Goal: Transaction & Acquisition: Purchase product/service

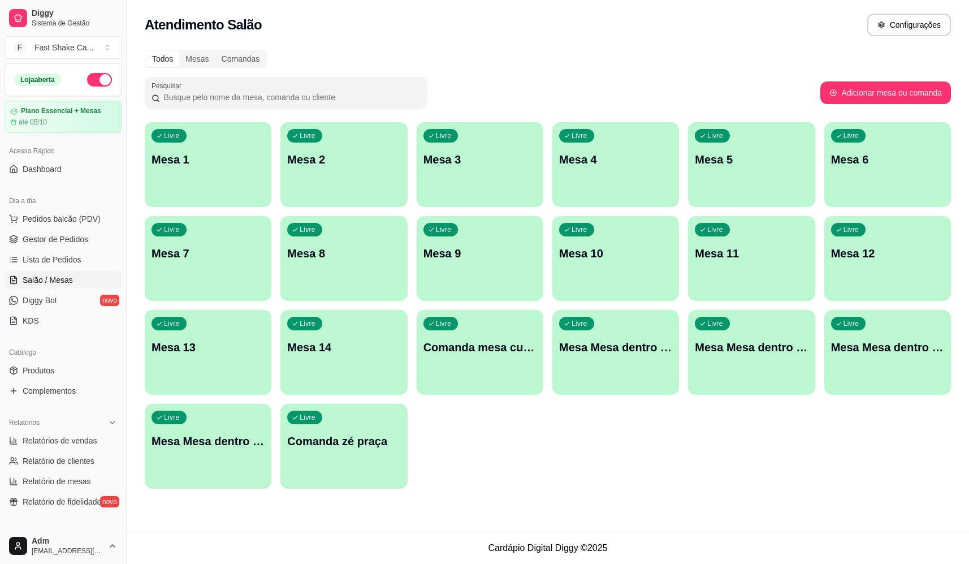
click at [903, 348] on p "Mesa Mesa dentro verde" at bounding box center [887, 347] width 113 height 16
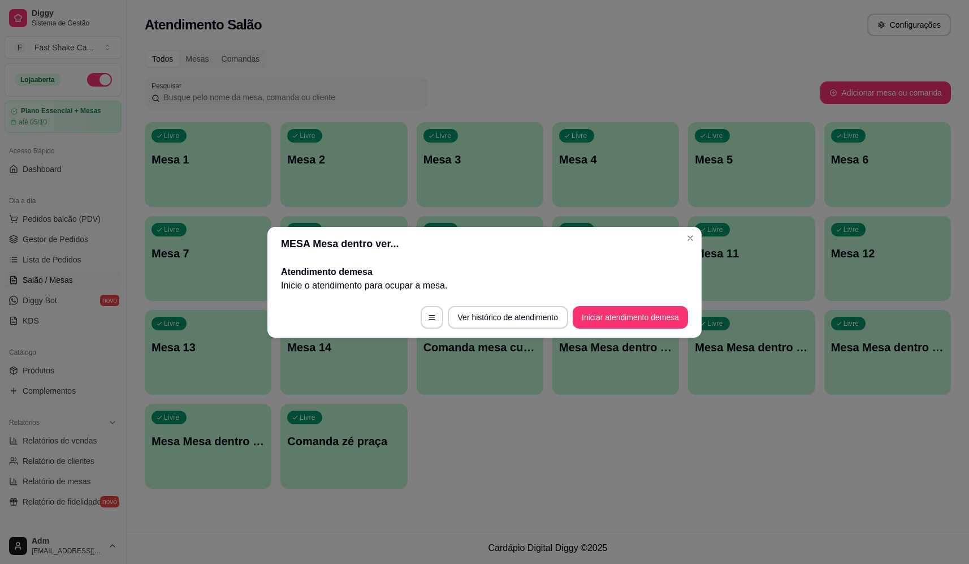
click at [621, 312] on button "Iniciar atendimento de mesa" at bounding box center [630, 317] width 115 height 23
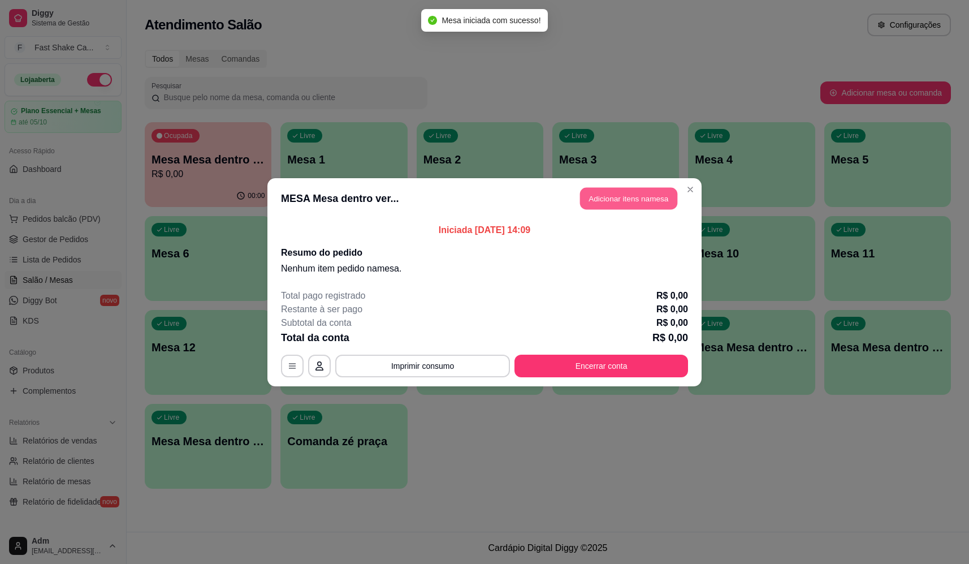
click at [642, 199] on button "Adicionar itens na mesa" at bounding box center [628, 198] width 97 height 22
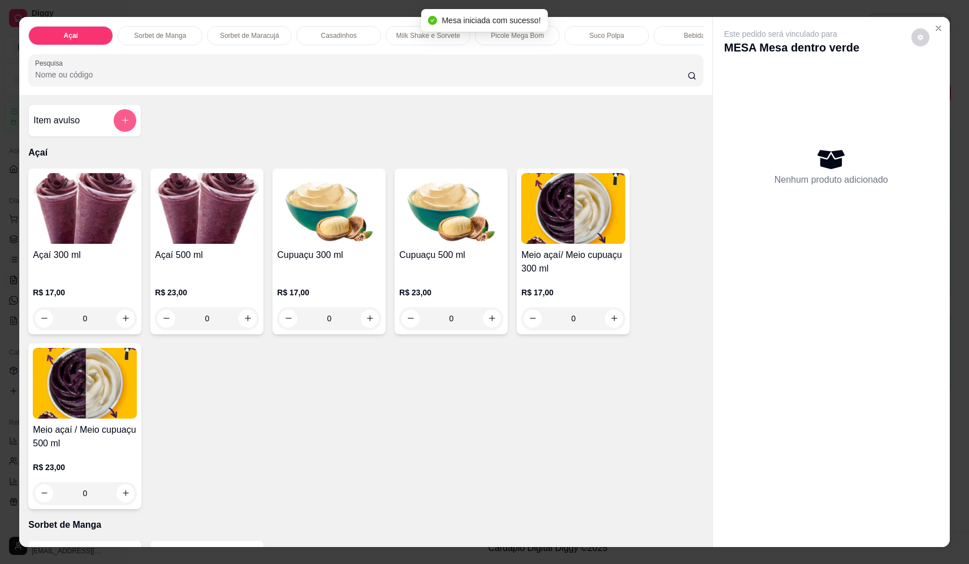
click at [131, 131] on button "add-separate-item" at bounding box center [125, 120] width 23 height 23
click at [467, 244] on input "Nome do produto" at bounding box center [484, 241] width 213 height 11
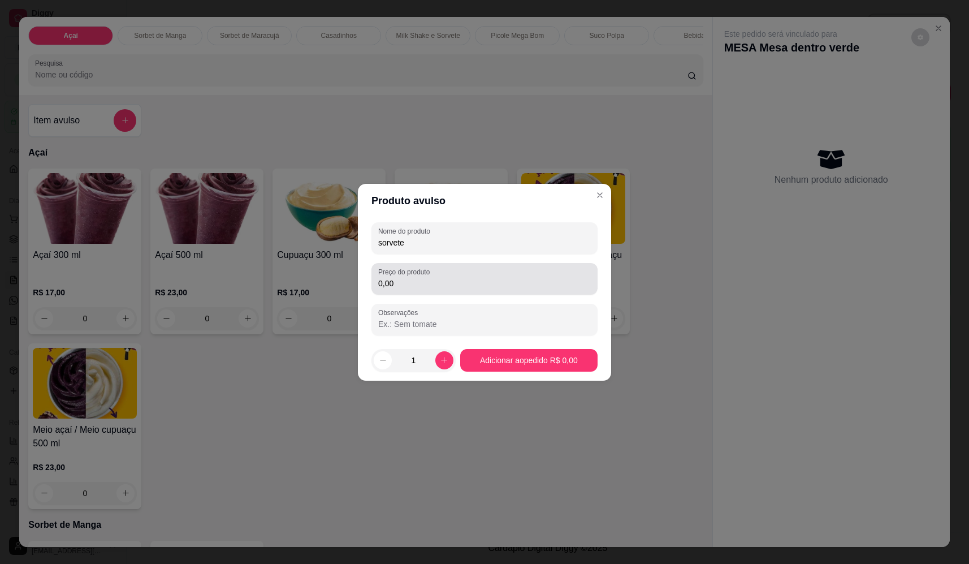
type input "sorvete"
click at [491, 274] on div "0,00" at bounding box center [484, 278] width 213 height 23
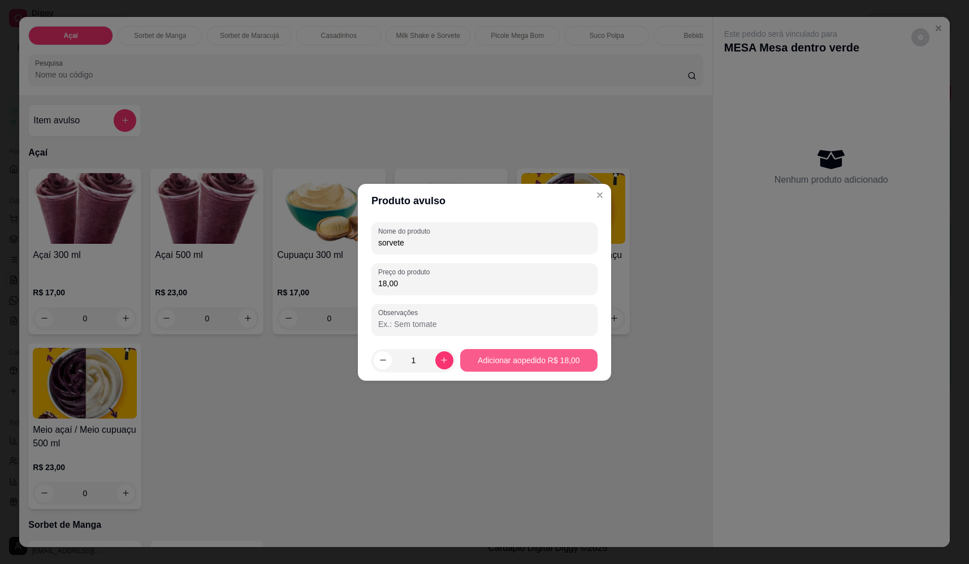
type input "18,00"
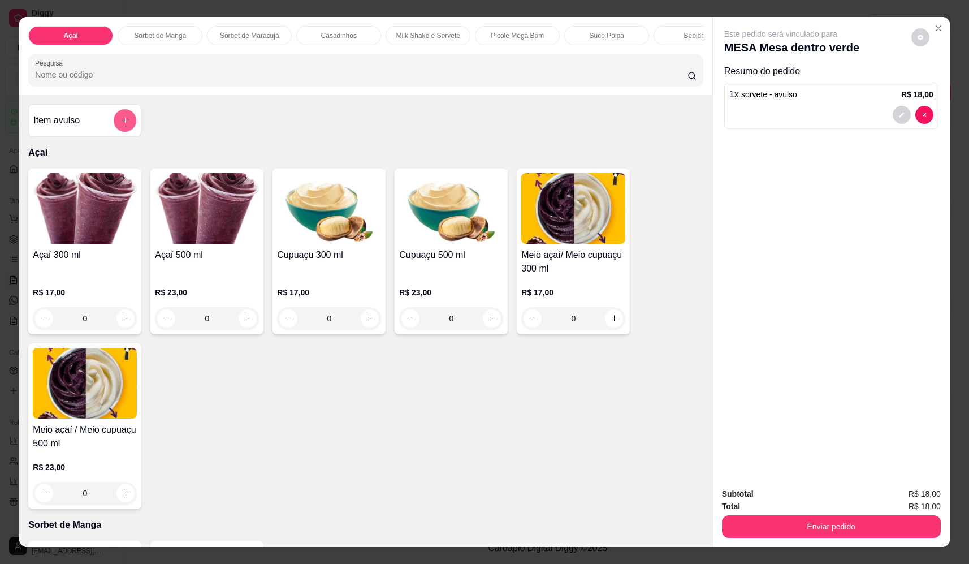
click at [125, 124] on icon "add-separate-item" at bounding box center [125, 120] width 8 height 8
click at [492, 237] on input "Nome do produto" at bounding box center [484, 241] width 213 height 11
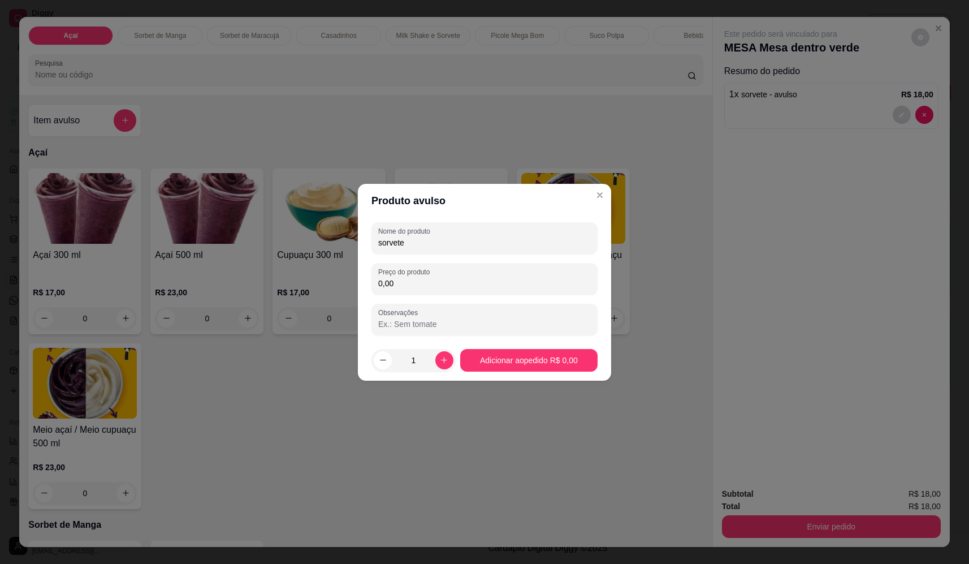
type input "sorvete"
click at [484, 279] on input "0,00" at bounding box center [484, 283] width 213 height 11
type input "10,54"
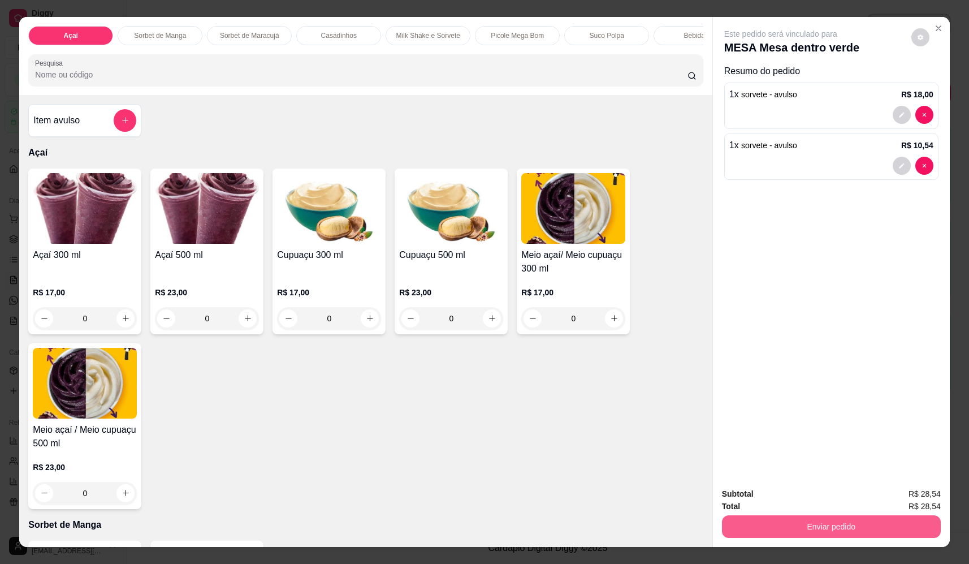
click at [877, 532] on button "Enviar pedido" at bounding box center [831, 526] width 219 height 23
click at [831, 488] on button "Não registrar e enviar pedido" at bounding box center [794, 498] width 118 height 21
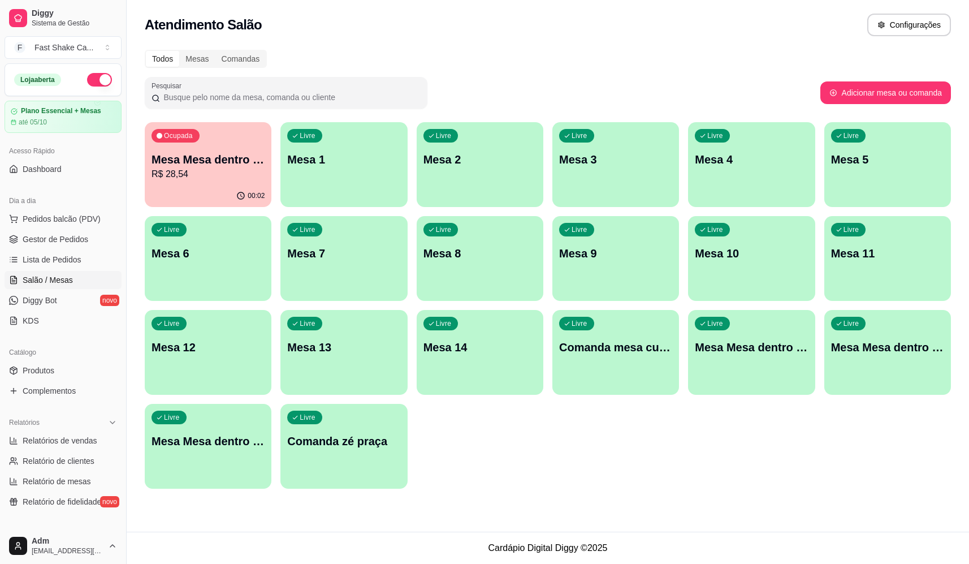
click at [202, 190] on div "00:02" at bounding box center [208, 196] width 127 height 22
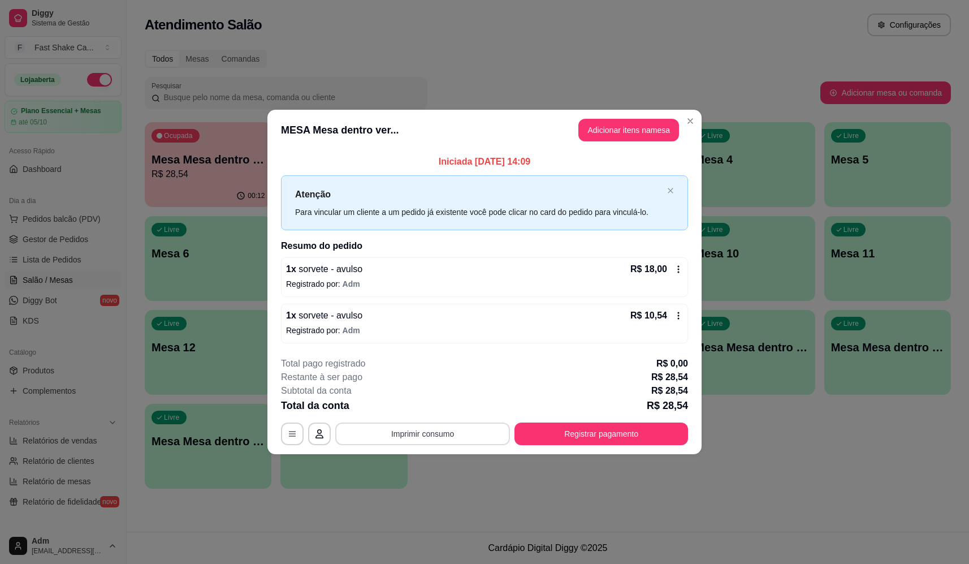
click at [471, 432] on button "Imprimir consumo" at bounding box center [422, 433] width 175 height 23
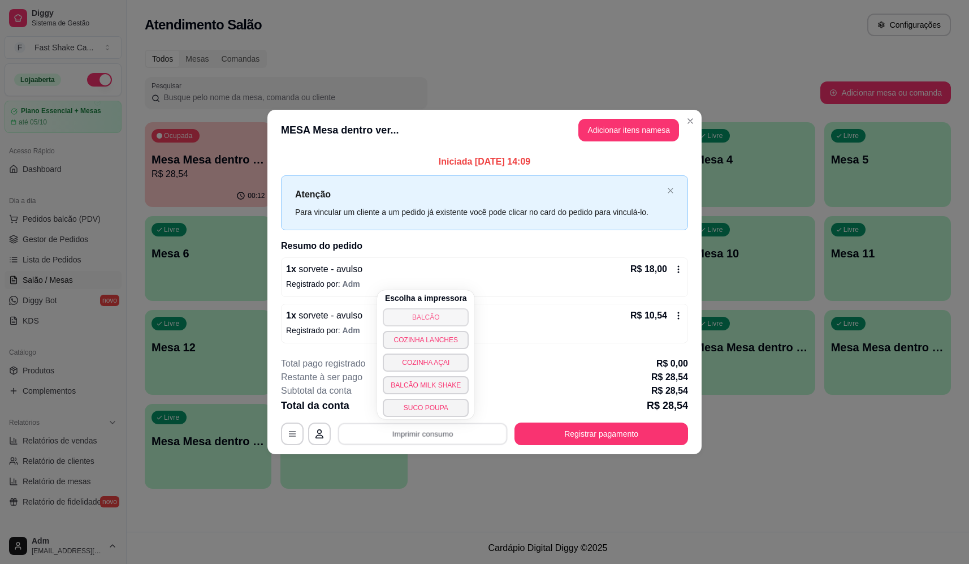
click at [452, 313] on button "BALCÃO" at bounding box center [426, 317] width 86 height 18
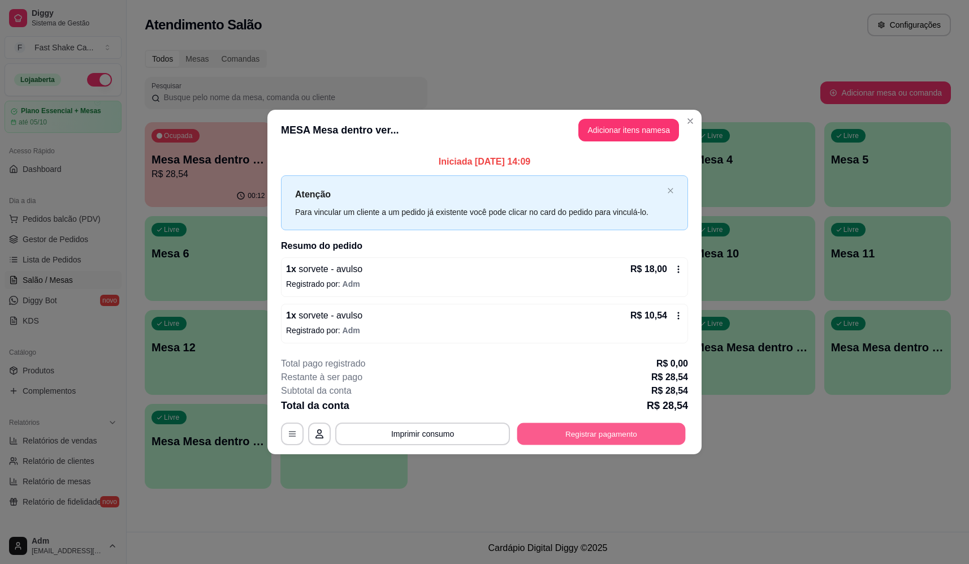
click at [613, 431] on button "Registrar pagamento" at bounding box center [601, 434] width 168 height 22
click at [557, 217] on icon at bounding box center [561, 214] width 15 height 15
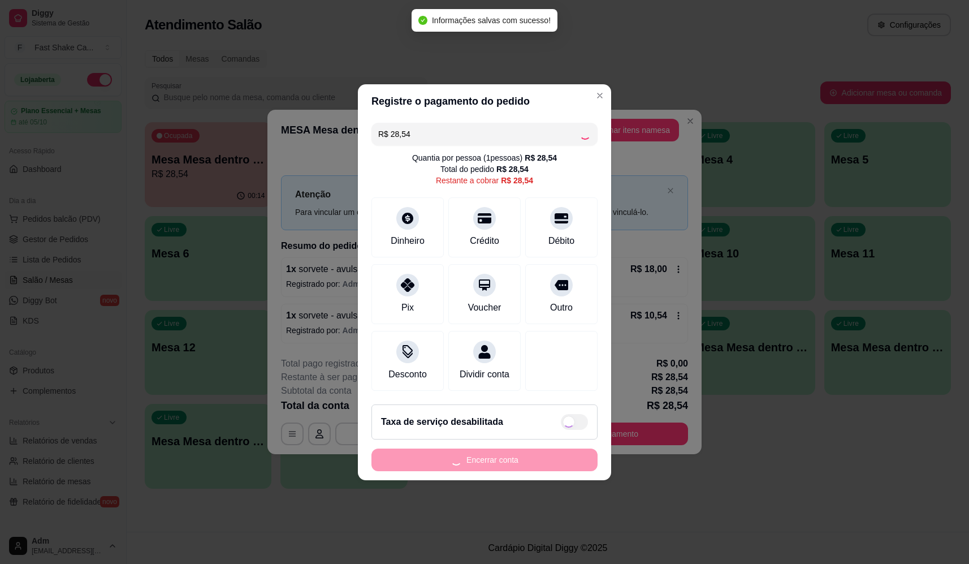
type input "R$ 0,00"
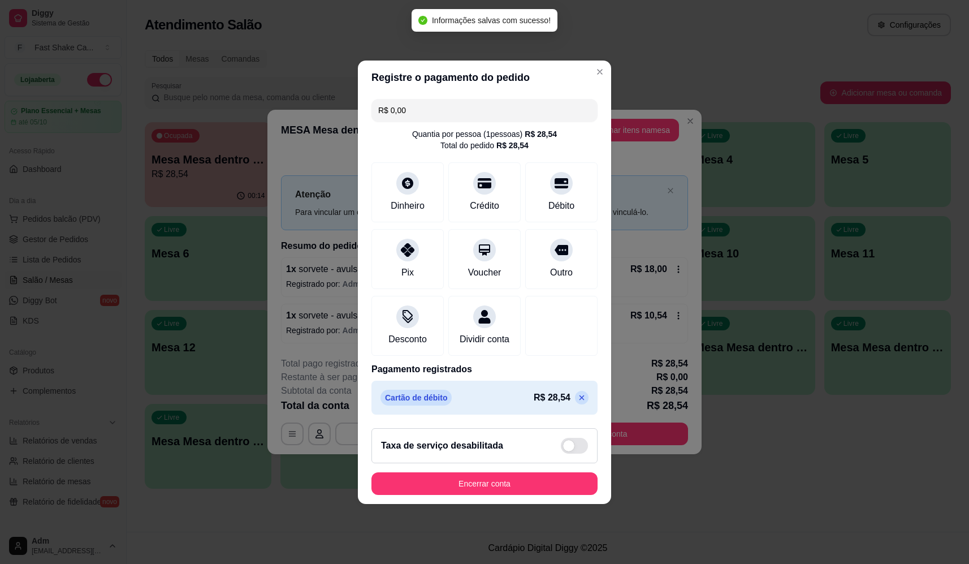
click at [505, 482] on button "Encerrar conta" at bounding box center [484, 483] width 226 height 23
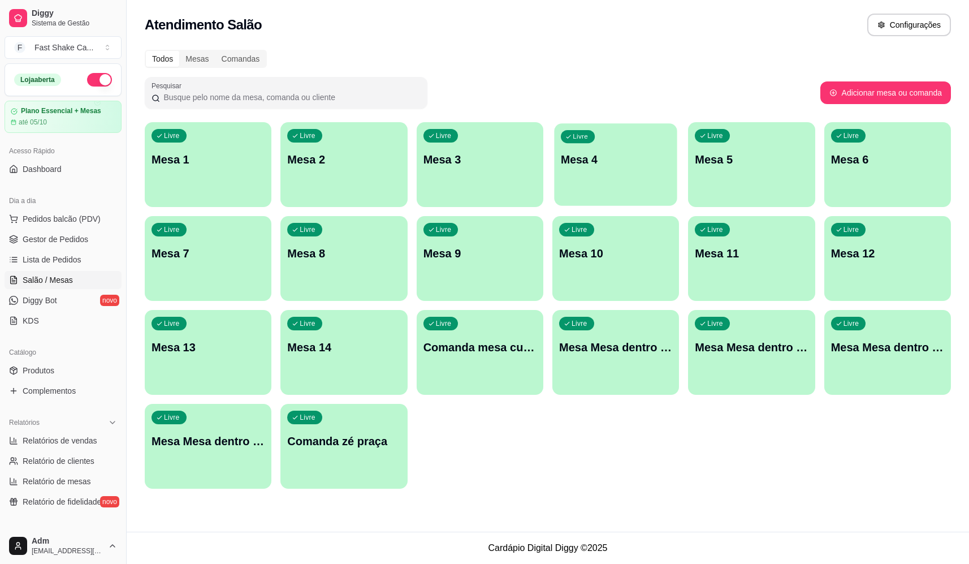
click at [593, 159] on p "Mesa 4" at bounding box center [616, 159] width 110 height 15
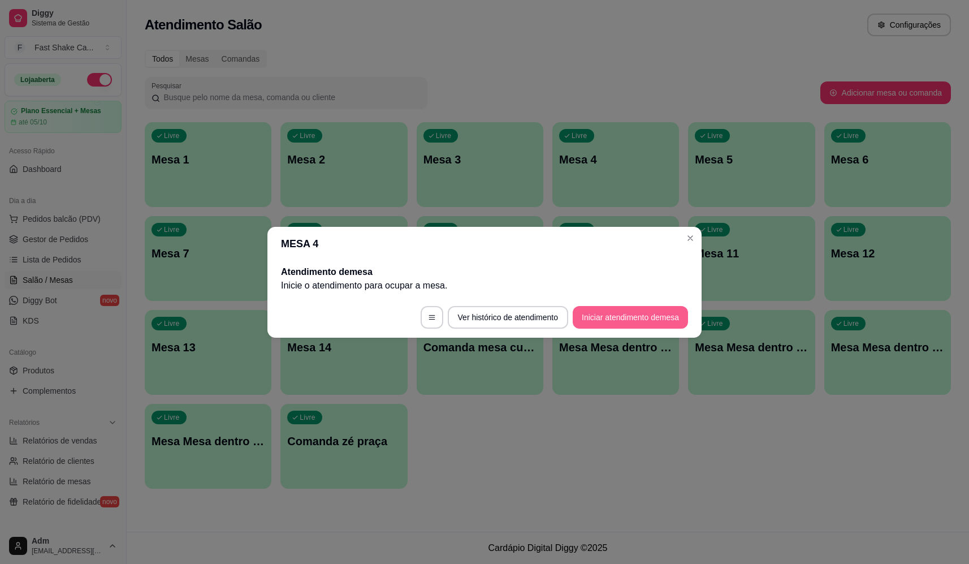
click at [629, 316] on button "Iniciar atendimento de mesa" at bounding box center [630, 317] width 115 height 23
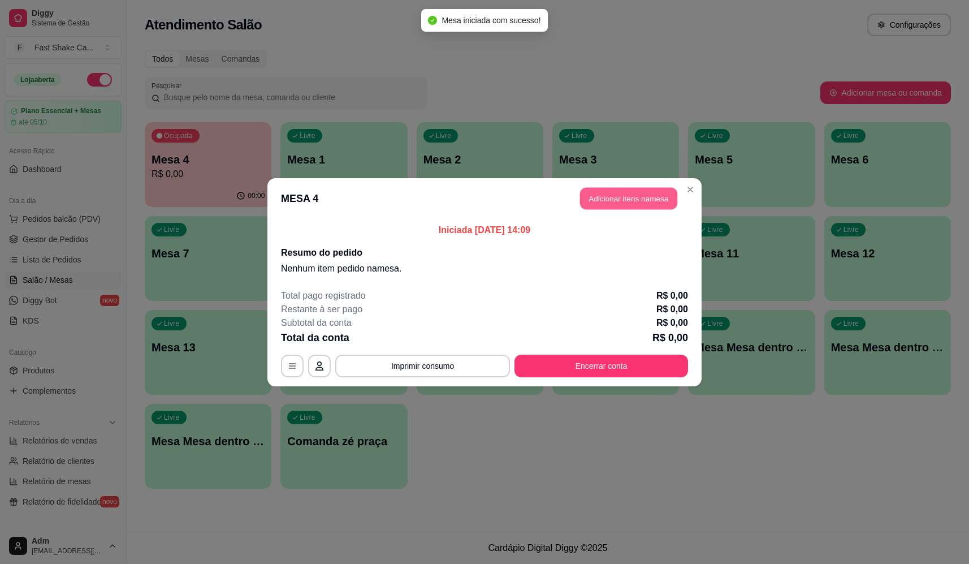
click at [615, 194] on button "Adicionar itens na mesa" at bounding box center [628, 198] width 97 height 22
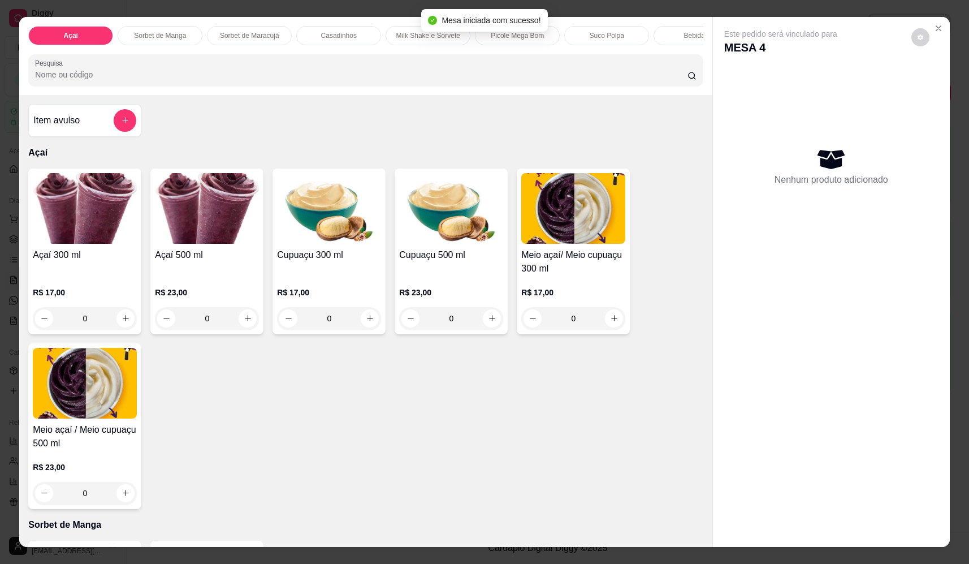
drag, startPoint x: 141, startPoint y: 122, endPoint x: 136, endPoint y: 123, distance: 5.8
click at [140, 122] on div "Item avulso Açaí Açaí 300 ml R$ 17,00 0 Açaí 500 ml R$ 23,00 0 Cupuaçu 300 ml R…" at bounding box center [365, 321] width 692 height 452
click at [129, 125] on button "add-separate-item" at bounding box center [125, 120] width 23 height 23
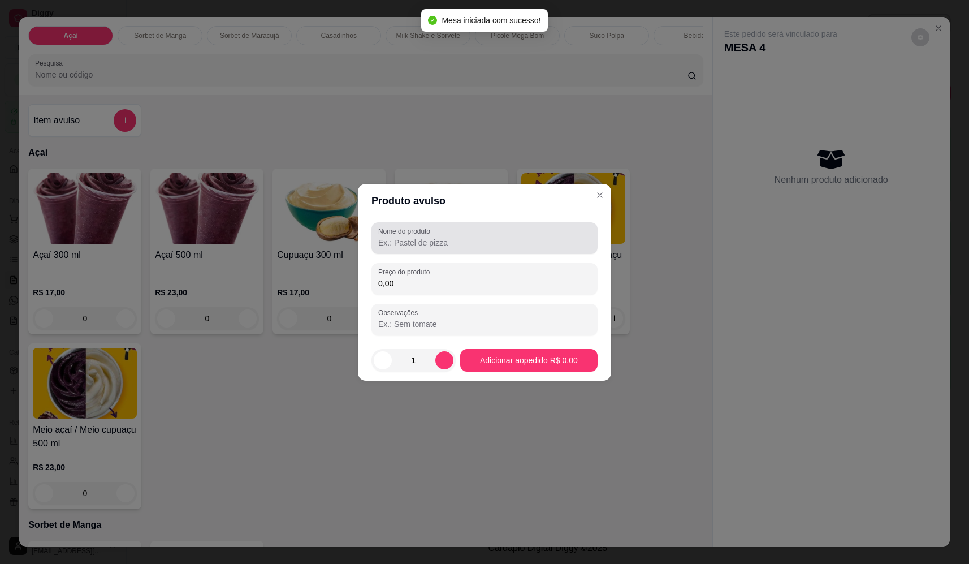
click at [414, 232] on label "Nome do produto" at bounding box center [406, 231] width 56 height 10
click at [414, 237] on input "Nome do produto" at bounding box center [484, 242] width 213 height 11
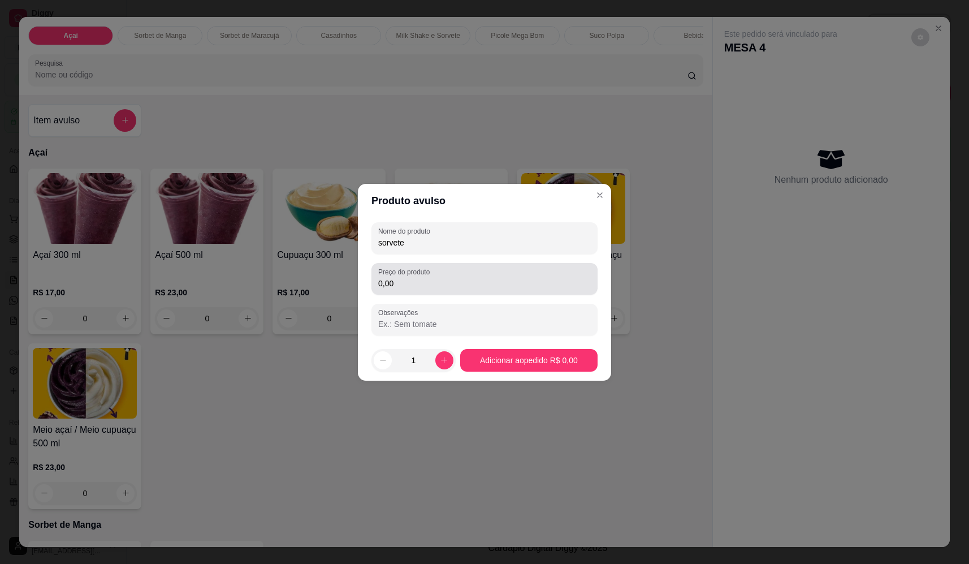
type input "sorvete"
click at [491, 282] on input "0,00" at bounding box center [484, 283] width 213 height 11
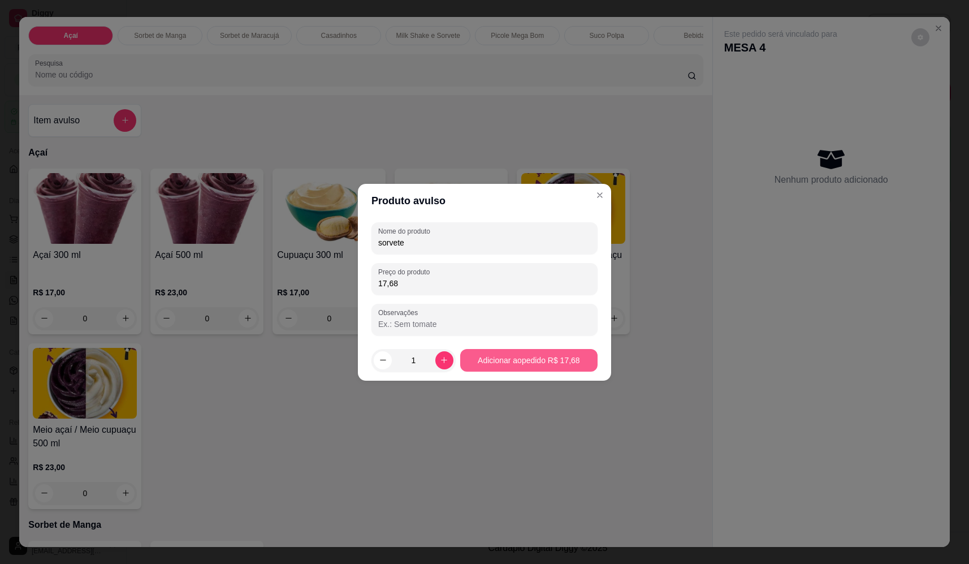
type input "17,68"
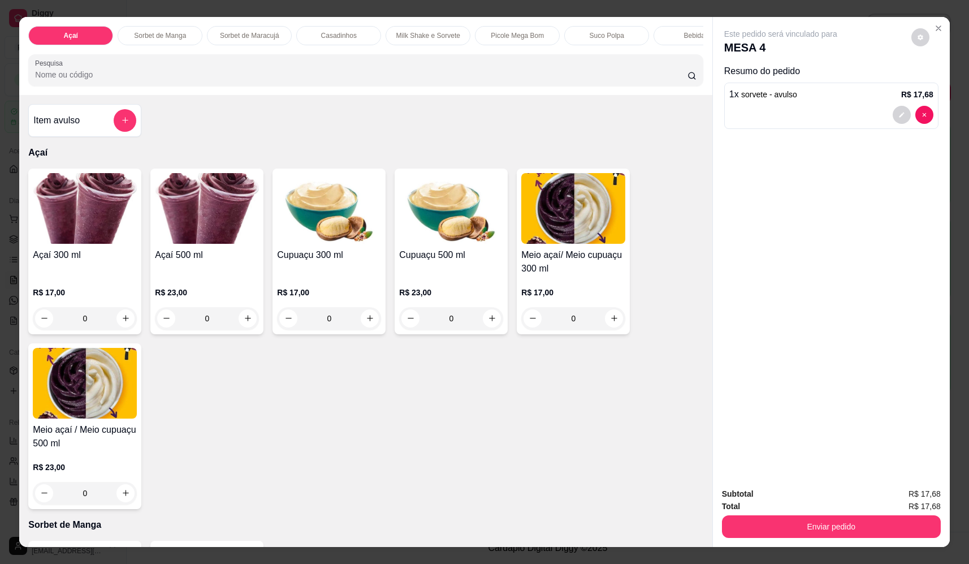
click at [203, 77] on input "Pesquisa" at bounding box center [361, 74] width 652 height 11
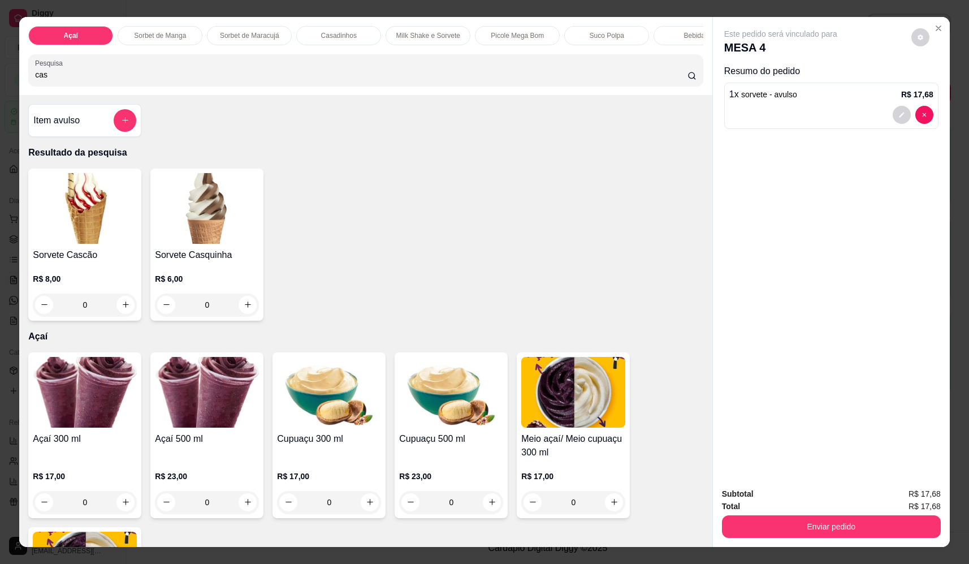
type input "cas"
click at [122, 313] on div "0" at bounding box center [85, 304] width 104 height 23
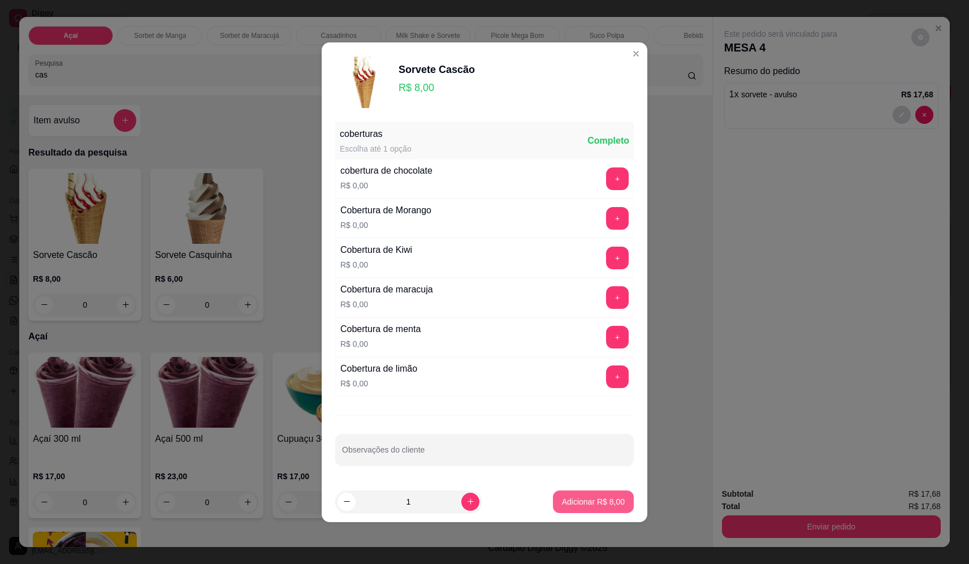
click at [588, 508] on button "Adicionar R$ 8,00" at bounding box center [593, 501] width 81 height 23
type input "1"
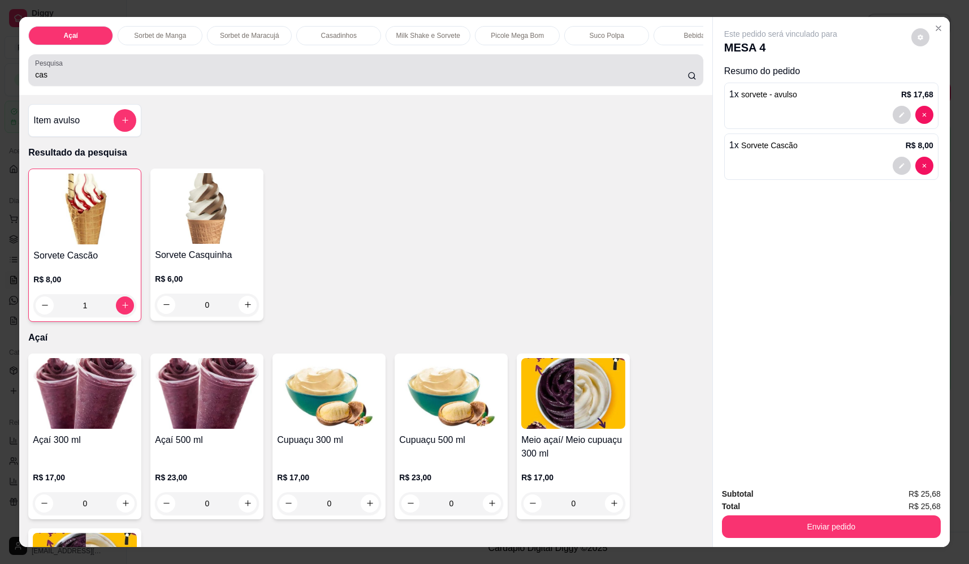
drag, startPoint x: 99, startPoint y: 71, endPoint x: 12, endPoint y: 80, distance: 88.1
click at [6, 80] on div "Açaí Sorbet de Manga Sorbet de Maracujá Casadinhos Milk Shake e Sorvete Picole …" at bounding box center [484, 282] width 969 height 564
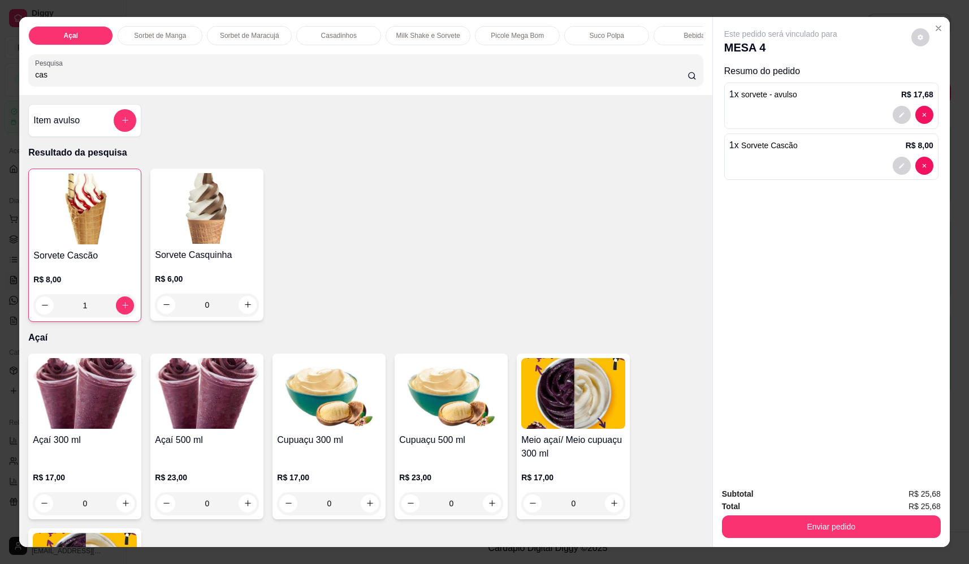
drag, startPoint x: 44, startPoint y: 81, endPoint x: 10, endPoint y: 84, distance: 33.5
click at [13, 83] on div "Açaí Sorbet de Manga Sorbet de Maracujá Casadinhos Milk Shake e Sorvete Picole …" at bounding box center [484, 282] width 969 height 564
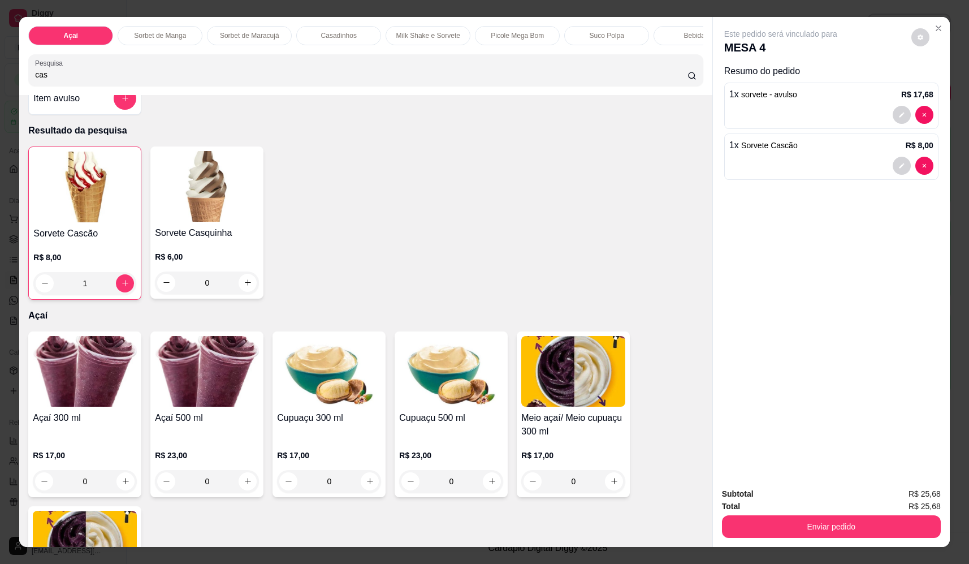
scroll to position [57, 0]
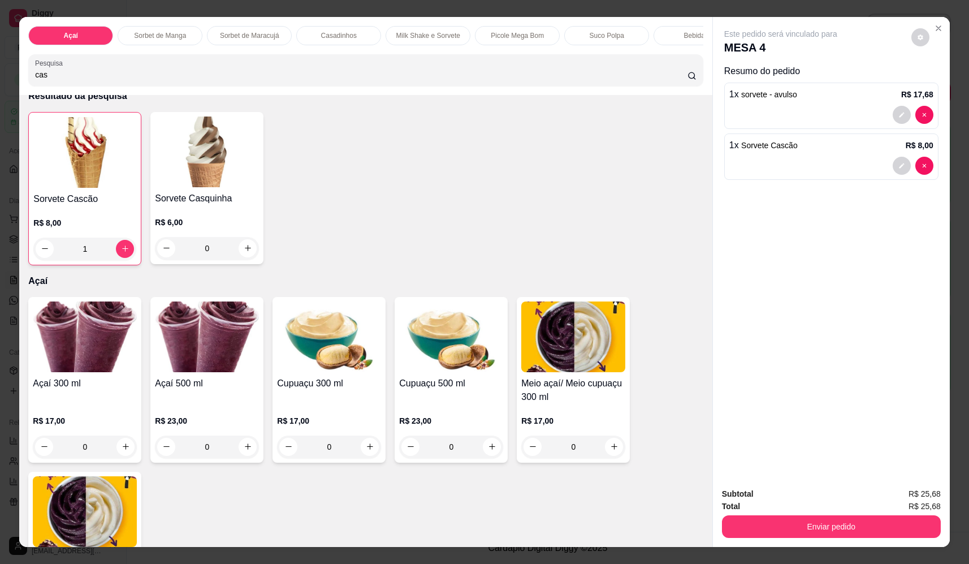
click at [118, 458] on div "0" at bounding box center [85, 446] width 104 height 23
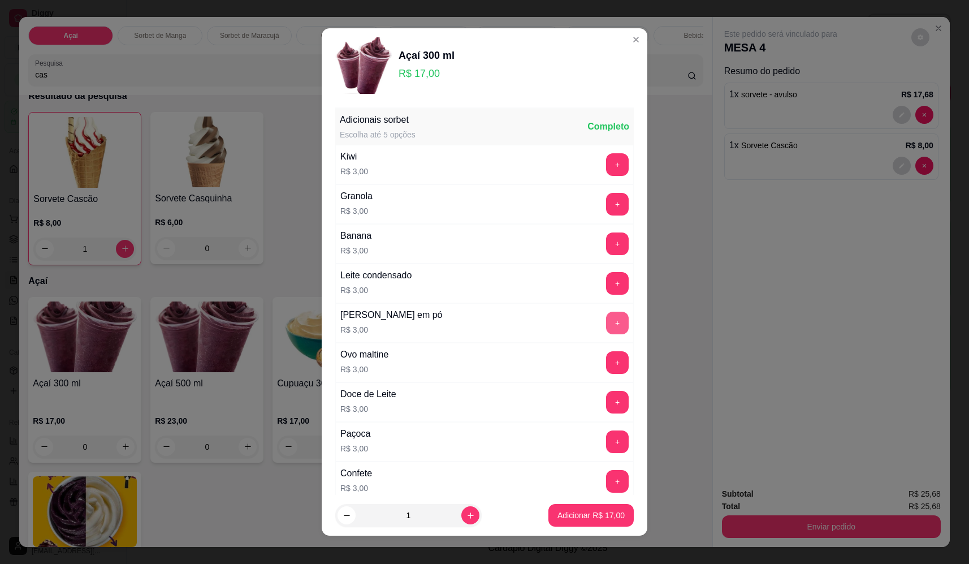
click at [606, 324] on button "+" at bounding box center [617, 322] width 23 height 23
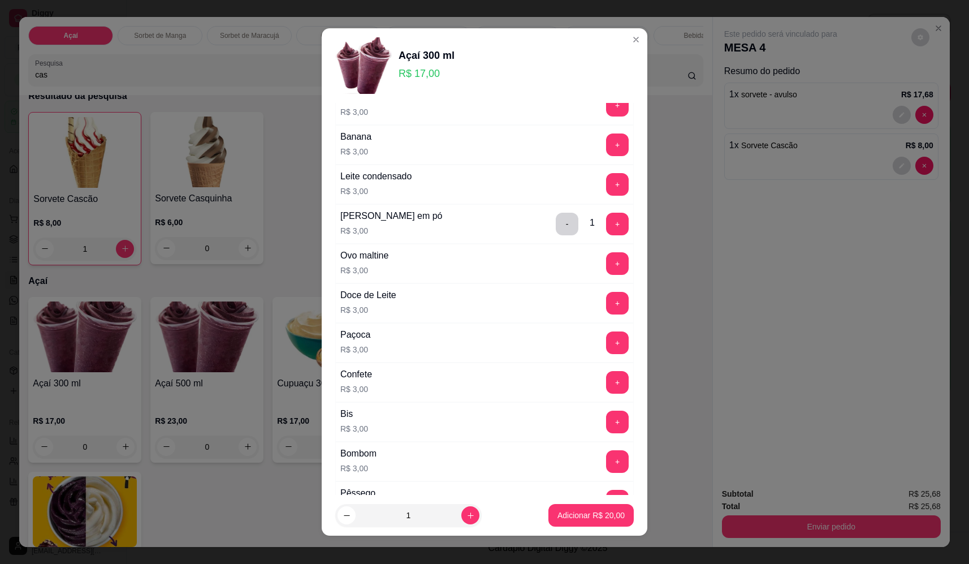
scroll to position [170, 0]
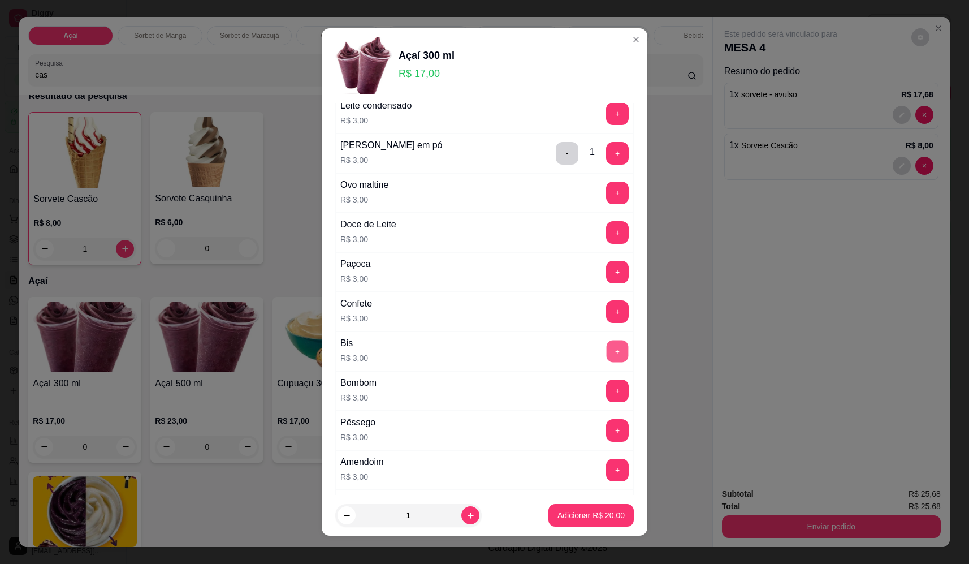
click at [606, 348] on button "+" at bounding box center [617, 351] width 22 height 22
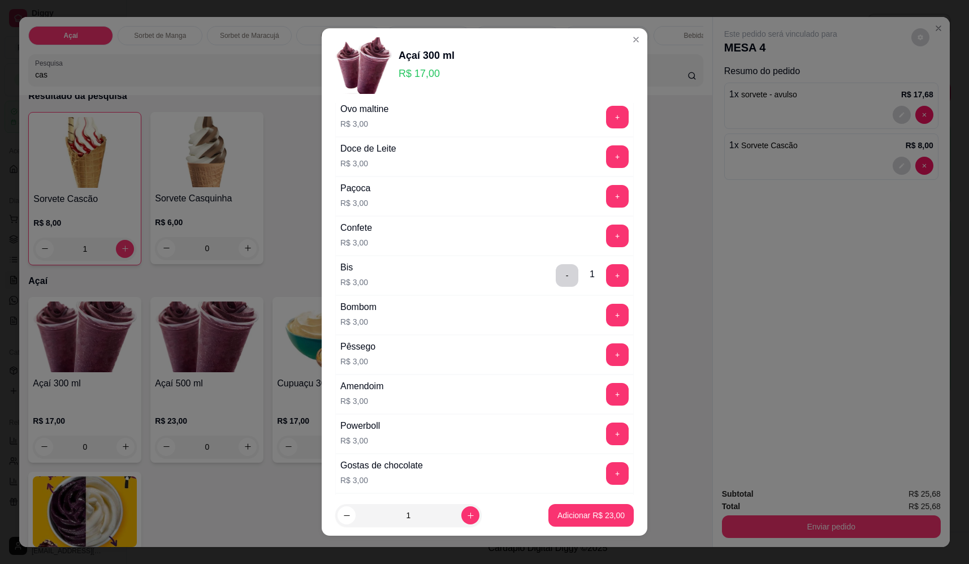
scroll to position [339, 0]
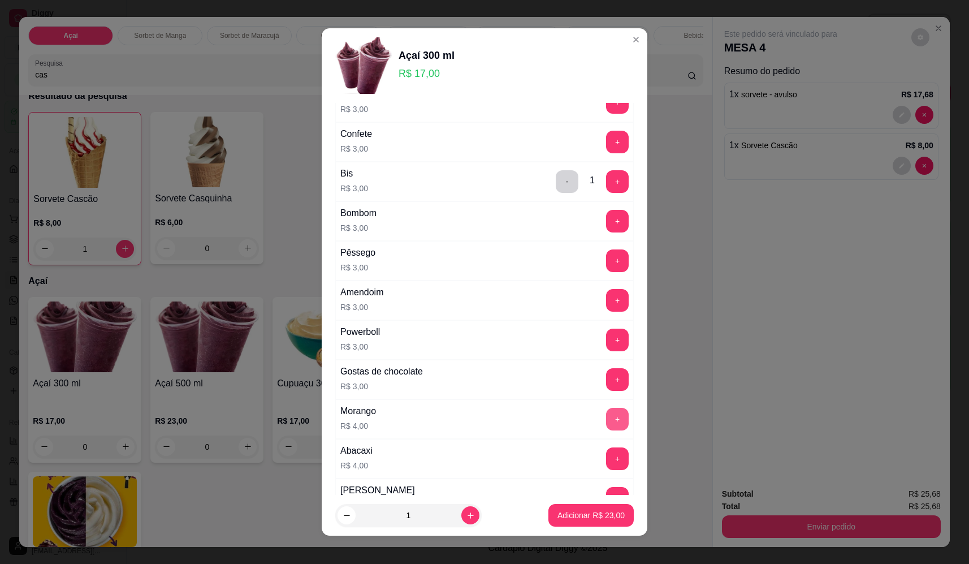
click at [606, 418] on button "+" at bounding box center [617, 419] width 23 height 23
click at [607, 523] on button "Adicionar R$ 27,00" at bounding box center [590, 515] width 83 height 22
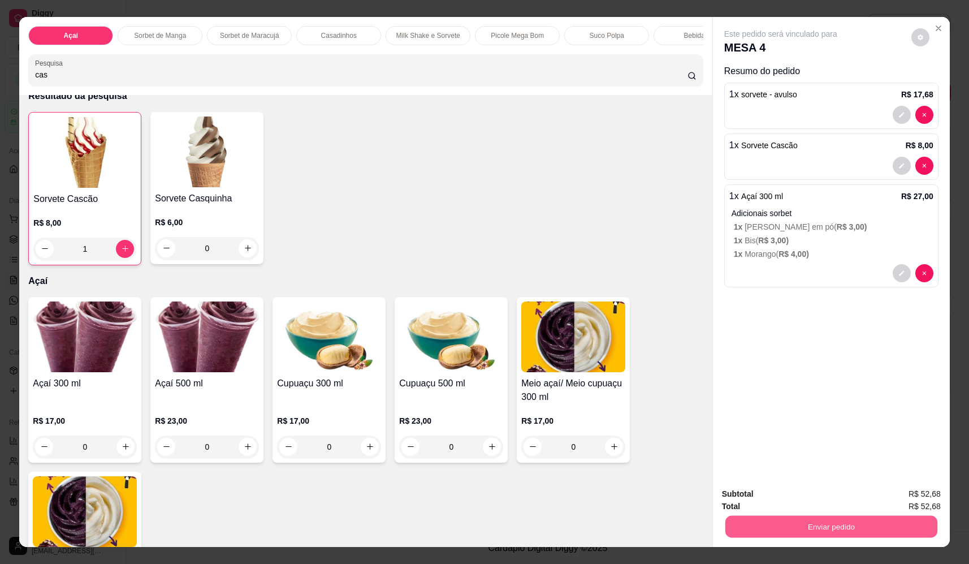
click at [851, 528] on button "Enviar pedido" at bounding box center [831, 526] width 212 height 22
click at [769, 488] on button "Não registrar e enviar pedido" at bounding box center [793, 498] width 114 height 21
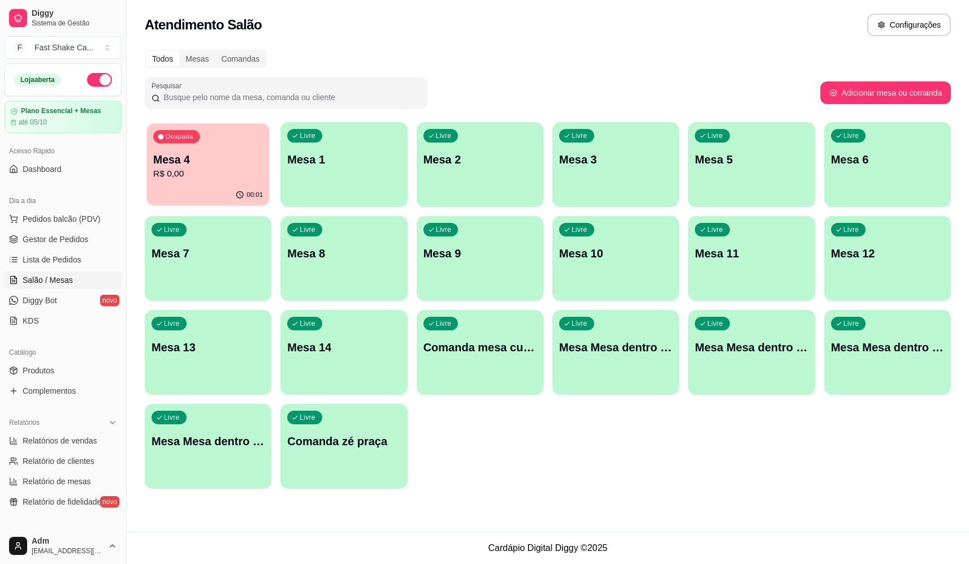
click at [245, 170] on p "R$ 0,00" at bounding box center [208, 173] width 110 height 13
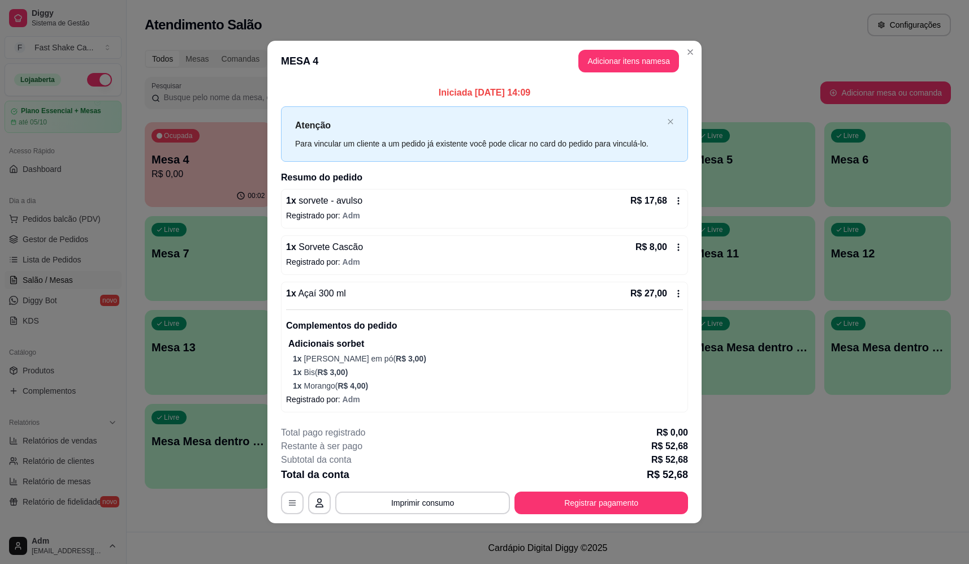
click at [613, 60] on button "Adicionar itens na mesa" at bounding box center [628, 61] width 101 height 23
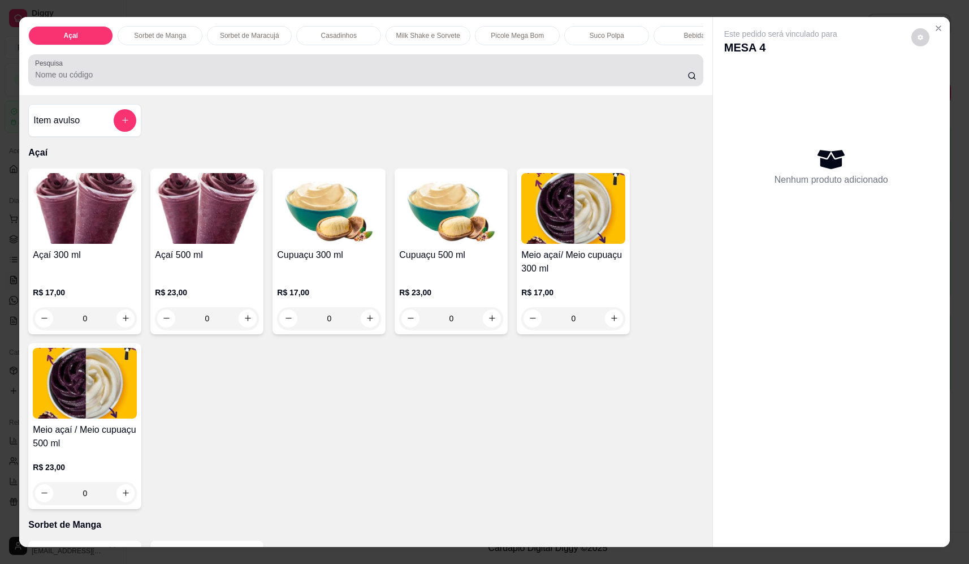
click at [172, 77] on input "Pesquisa" at bounding box center [361, 74] width 652 height 11
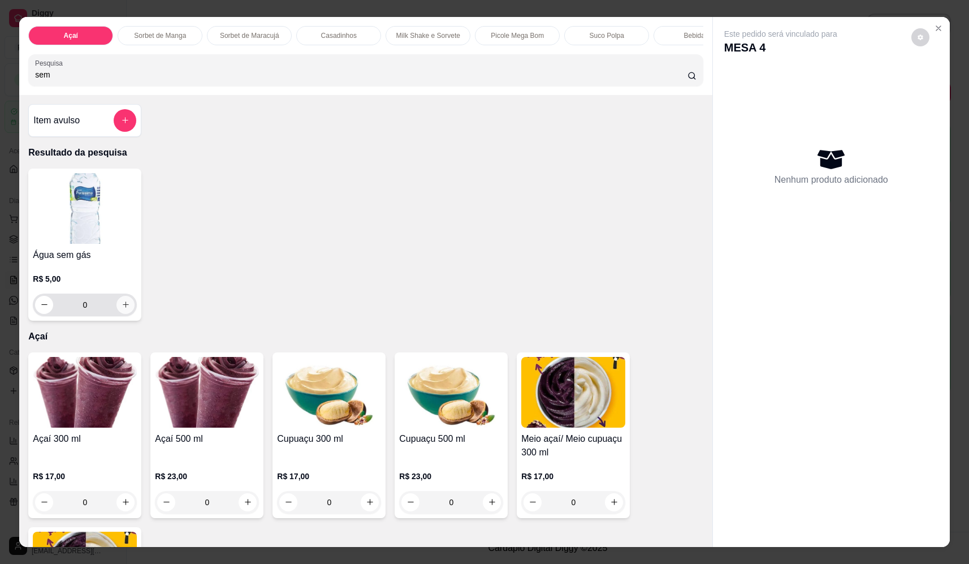
type input "sem"
click at [123, 309] on icon "increase-product-quantity" at bounding box center [126, 304] width 8 height 8
type input "1"
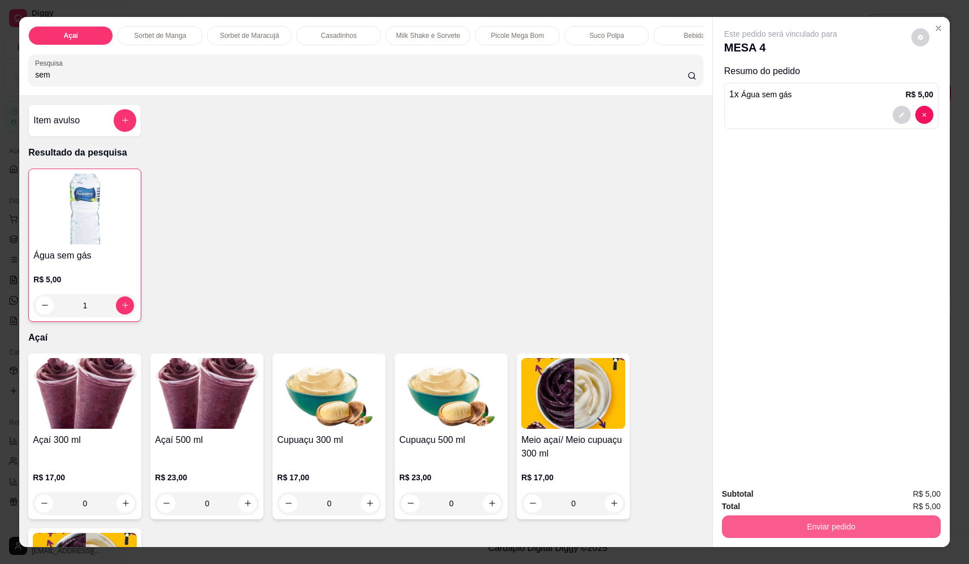
click at [857, 525] on button "Enviar pedido" at bounding box center [831, 526] width 219 height 23
click at [816, 499] on button "Não registrar e enviar pedido" at bounding box center [793, 498] width 114 height 21
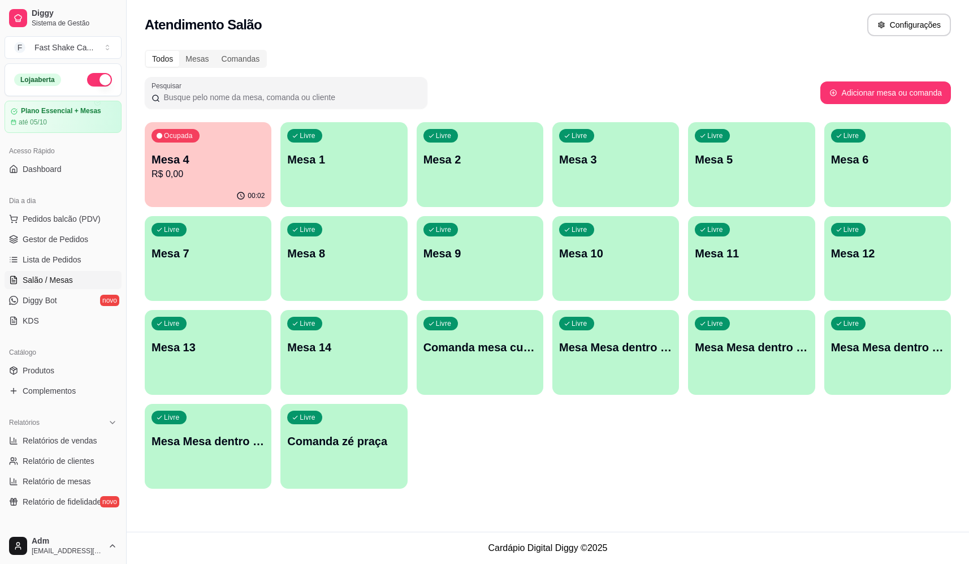
click at [565, 49] on div "Todos Mesas Comandas Pesquisar Adicionar mesa ou comanda Ocupada Mesa 4 R$ 0,00…" at bounding box center [548, 272] width 842 height 459
